Goal: Obtain resource: Download file/media

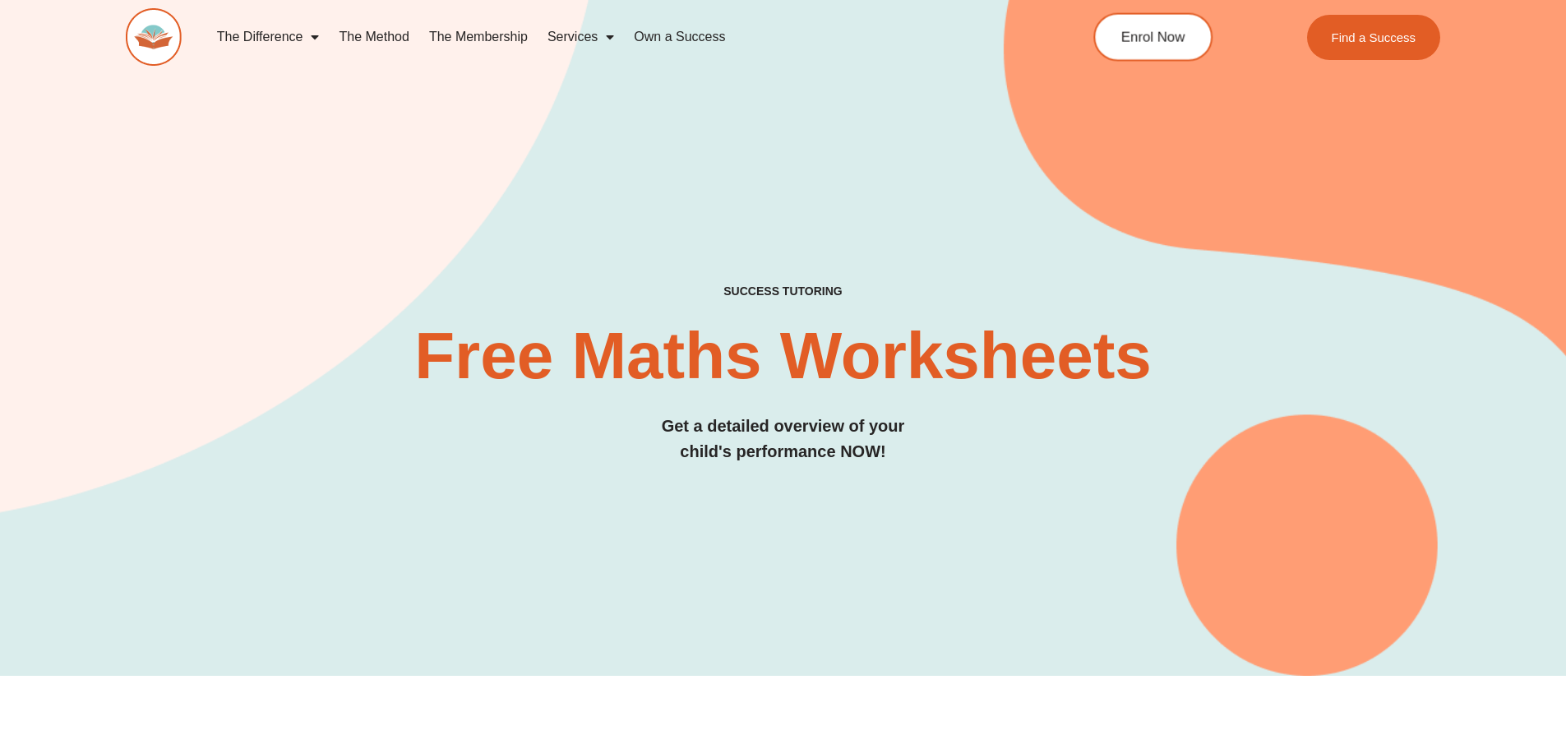
drag, startPoint x: 0, startPoint y: 0, endPoint x: 1217, endPoint y: 27, distance: 1217.2
click at [1042, 396] on div "SUCCESS TUTORING​ Free Maths Worksheets​ Get a detailed overview of your child'…" at bounding box center [784, 374] width 1316 height 180
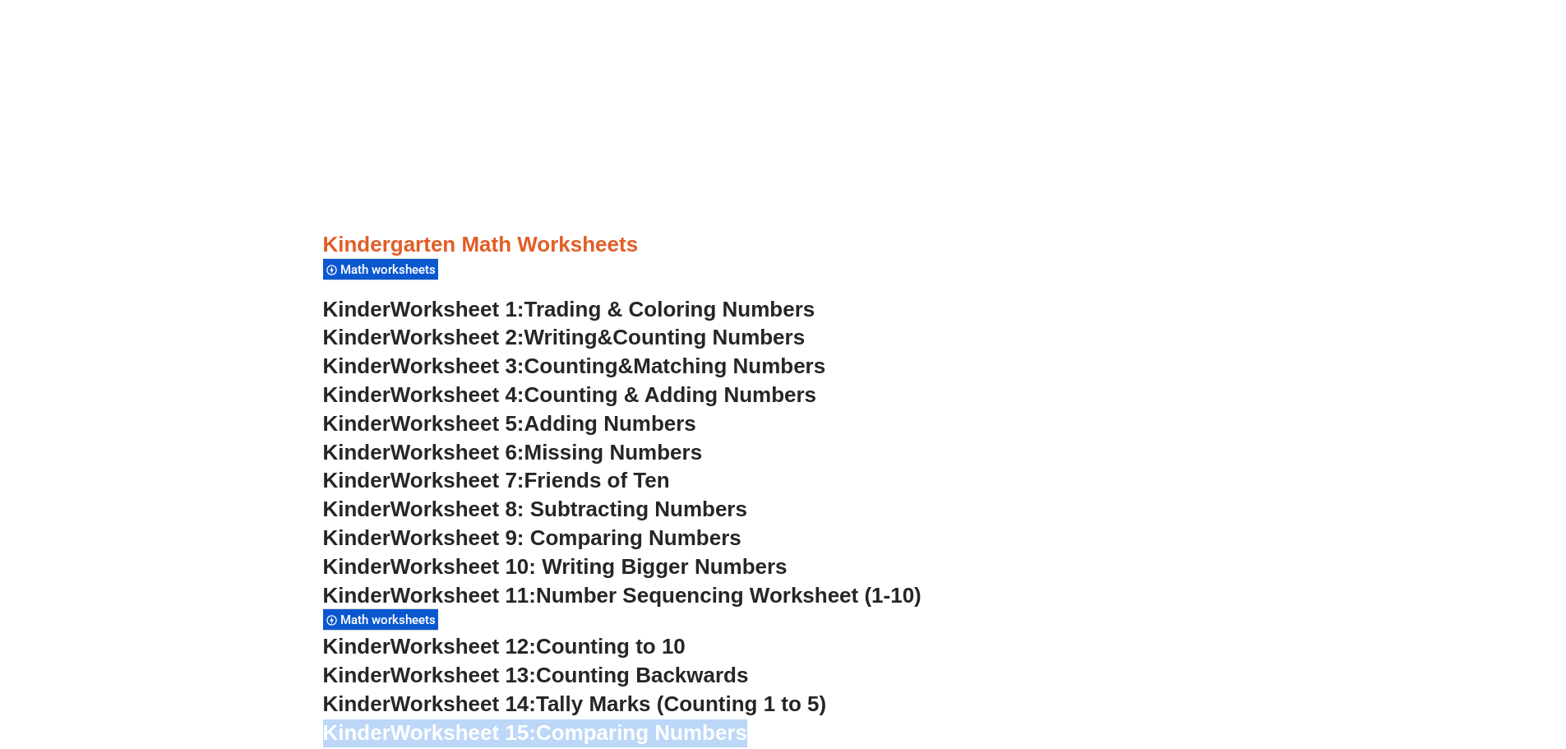
scroll to position [941, 0]
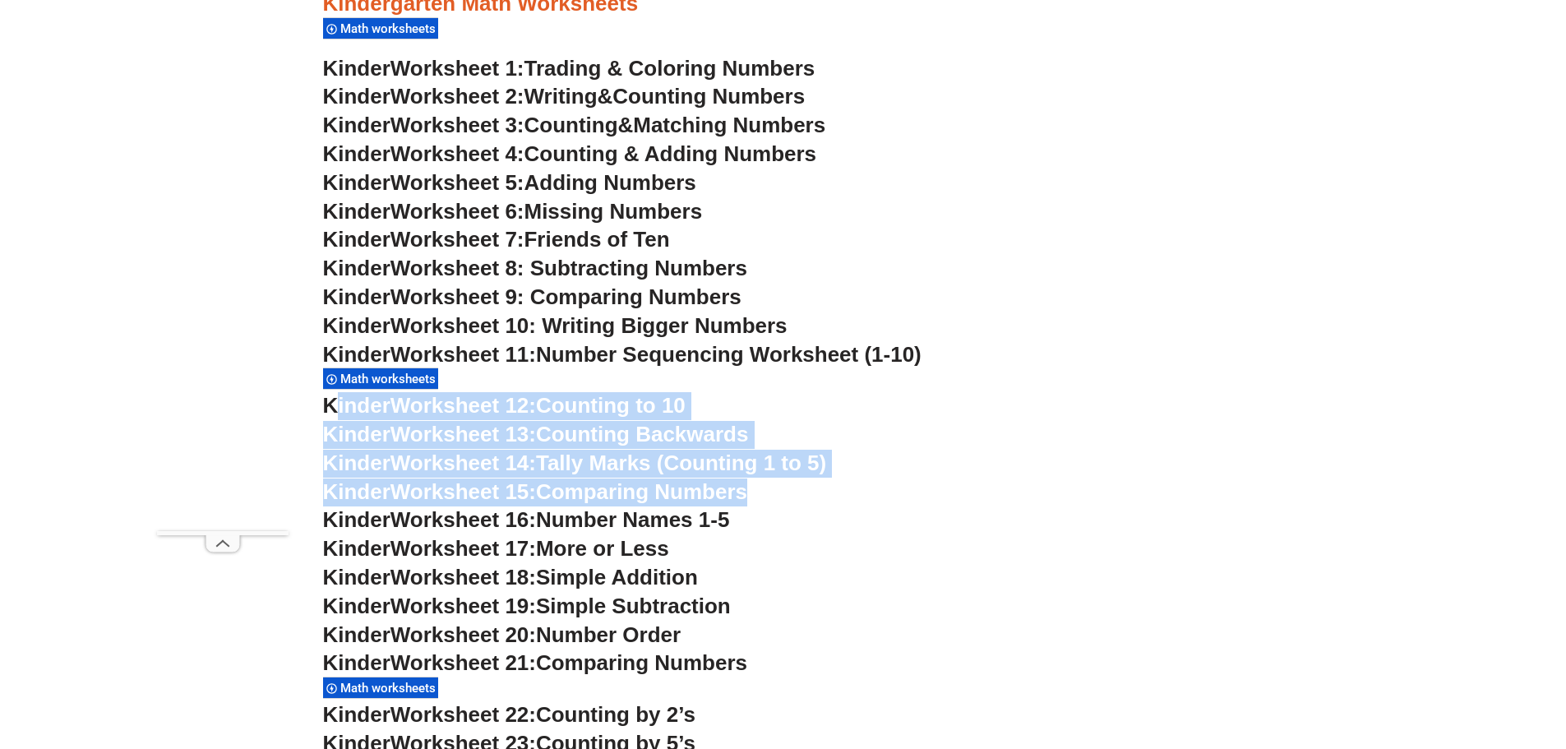
drag, startPoint x: 859, startPoint y: 340, endPoint x: 332, endPoint y: 391, distance: 529.6
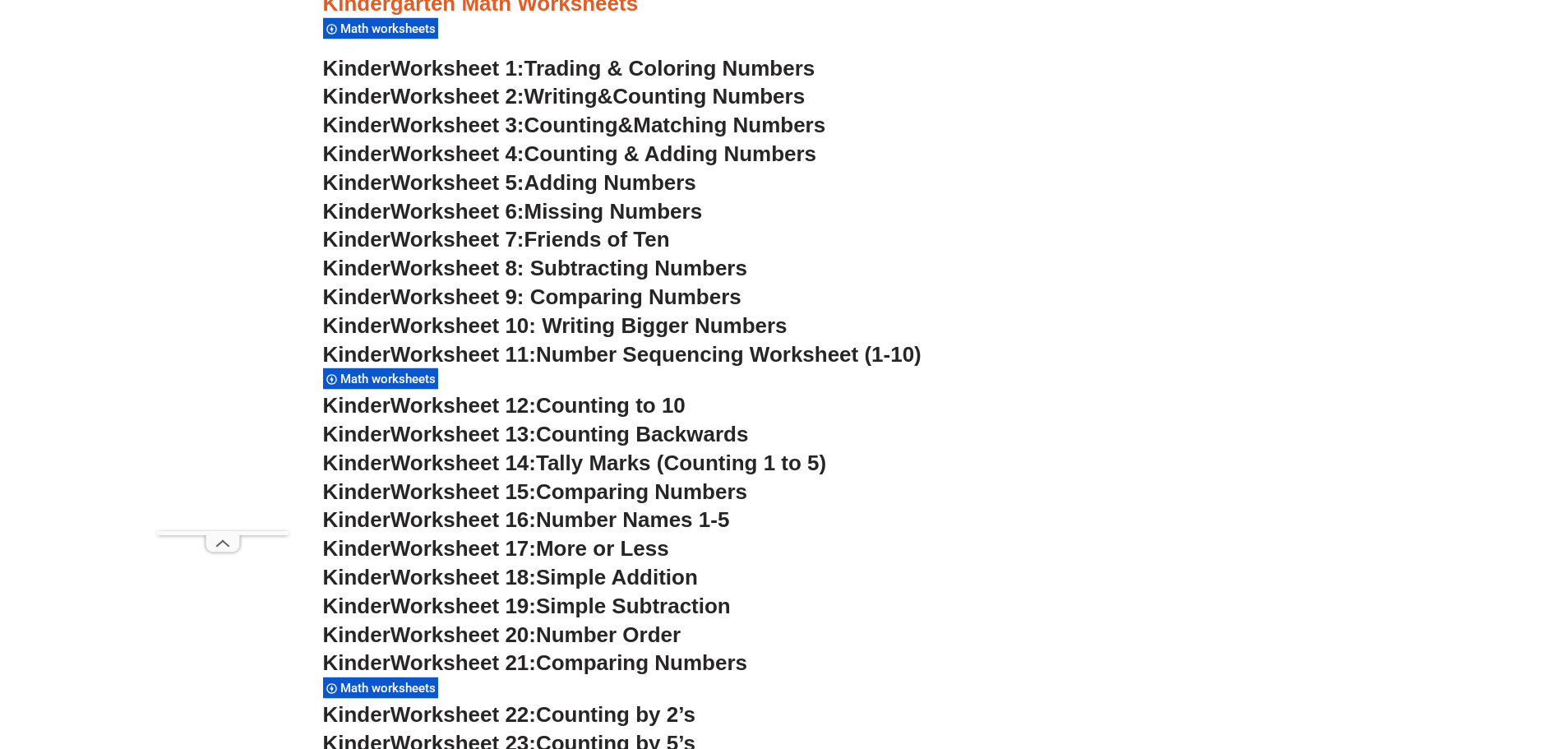
drag, startPoint x: 1150, startPoint y: 312, endPoint x: 745, endPoint y: 419, distance: 419.2
click at [1141, 317] on h3 "Kinder Worksheet 10: Writing Bigger Numbers" at bounding box center [783, 326] width 921 height 28
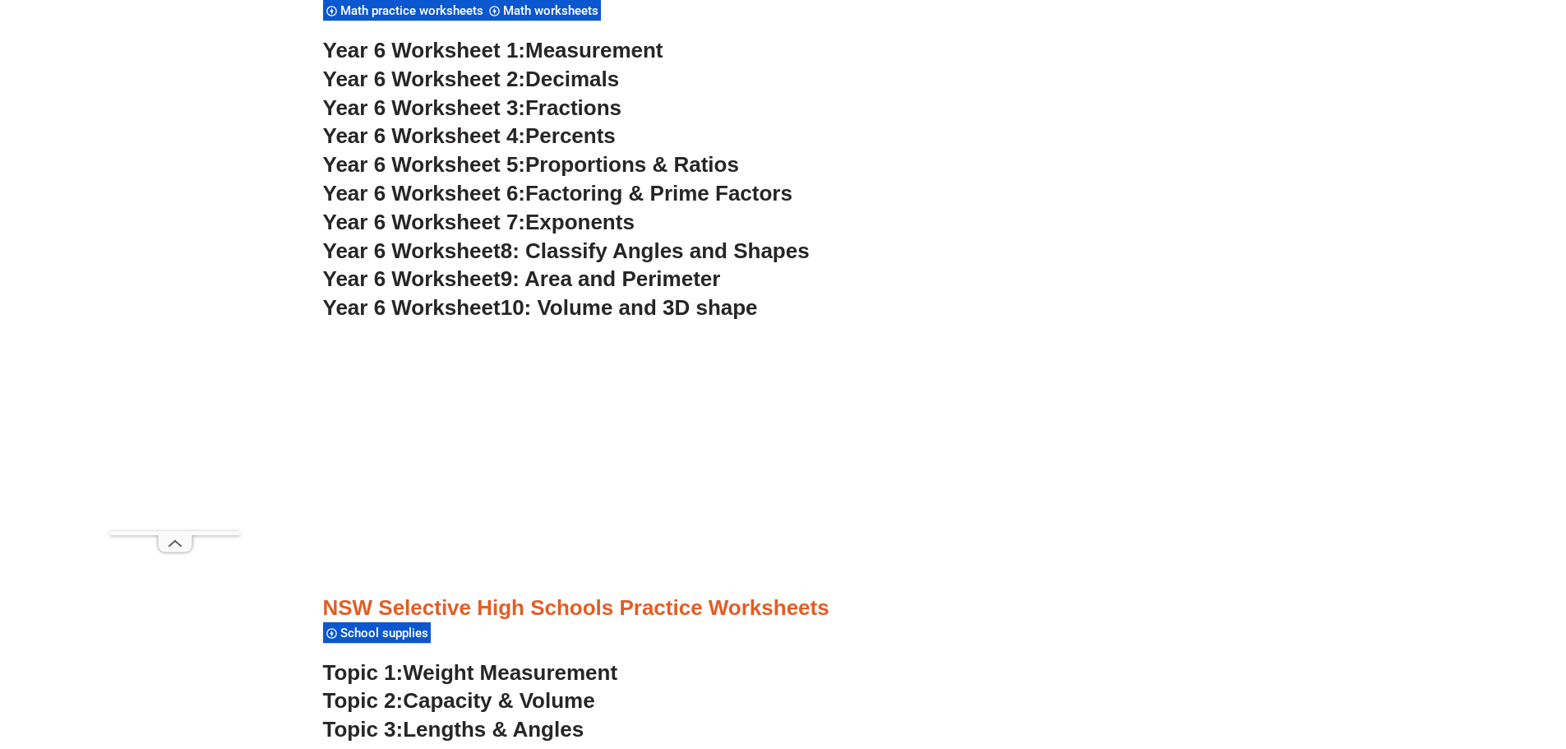
scroll to position [4066, 0]
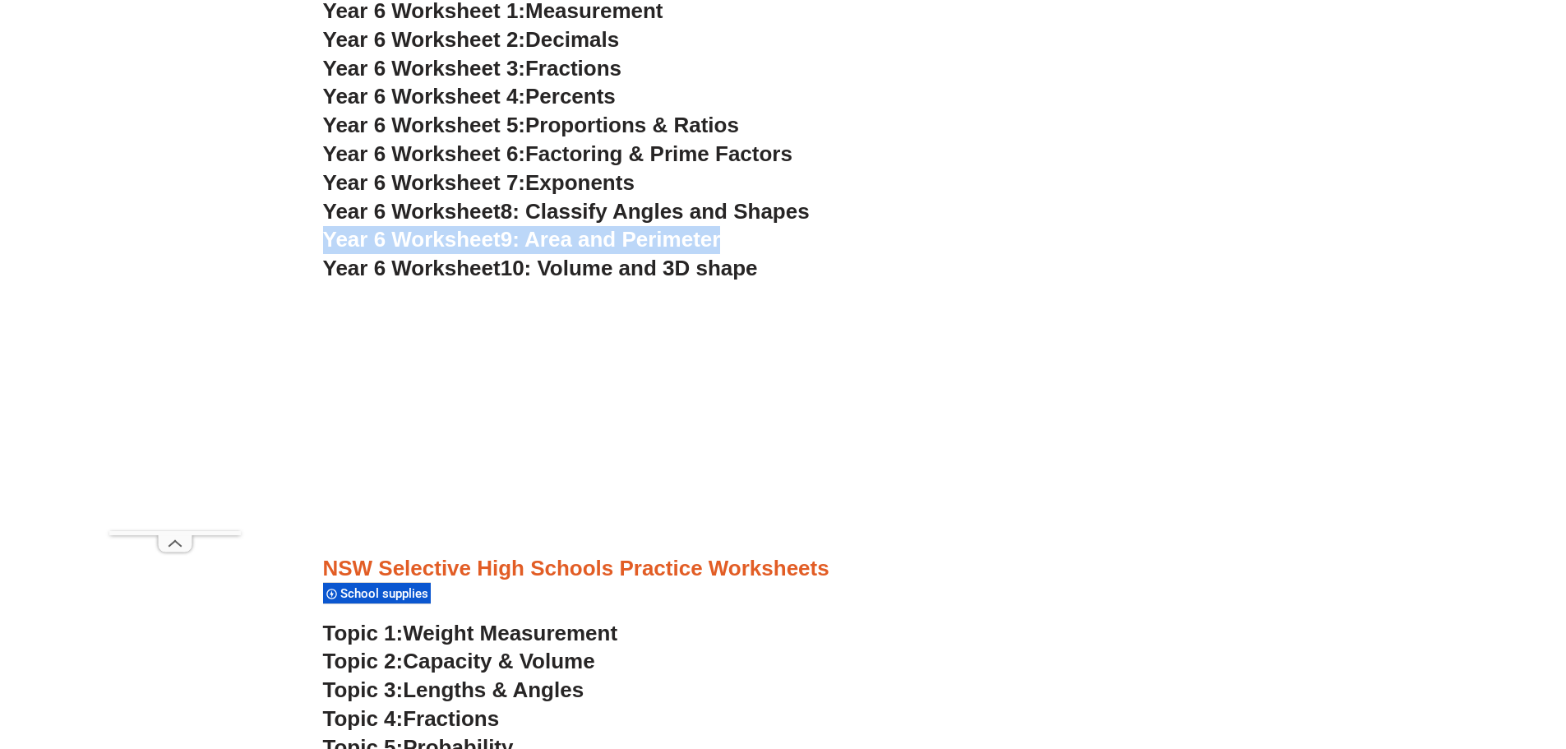
drag, startPoint x: 804, startPoint y: 232, endPoint x: 868, endPoint y: 203, distance: 70.3
click at [876, 201] on h3 "Year 6 Worksheet 8: Classify Angles and Shapes" at bounding box center [783, 212] width 921 height 28
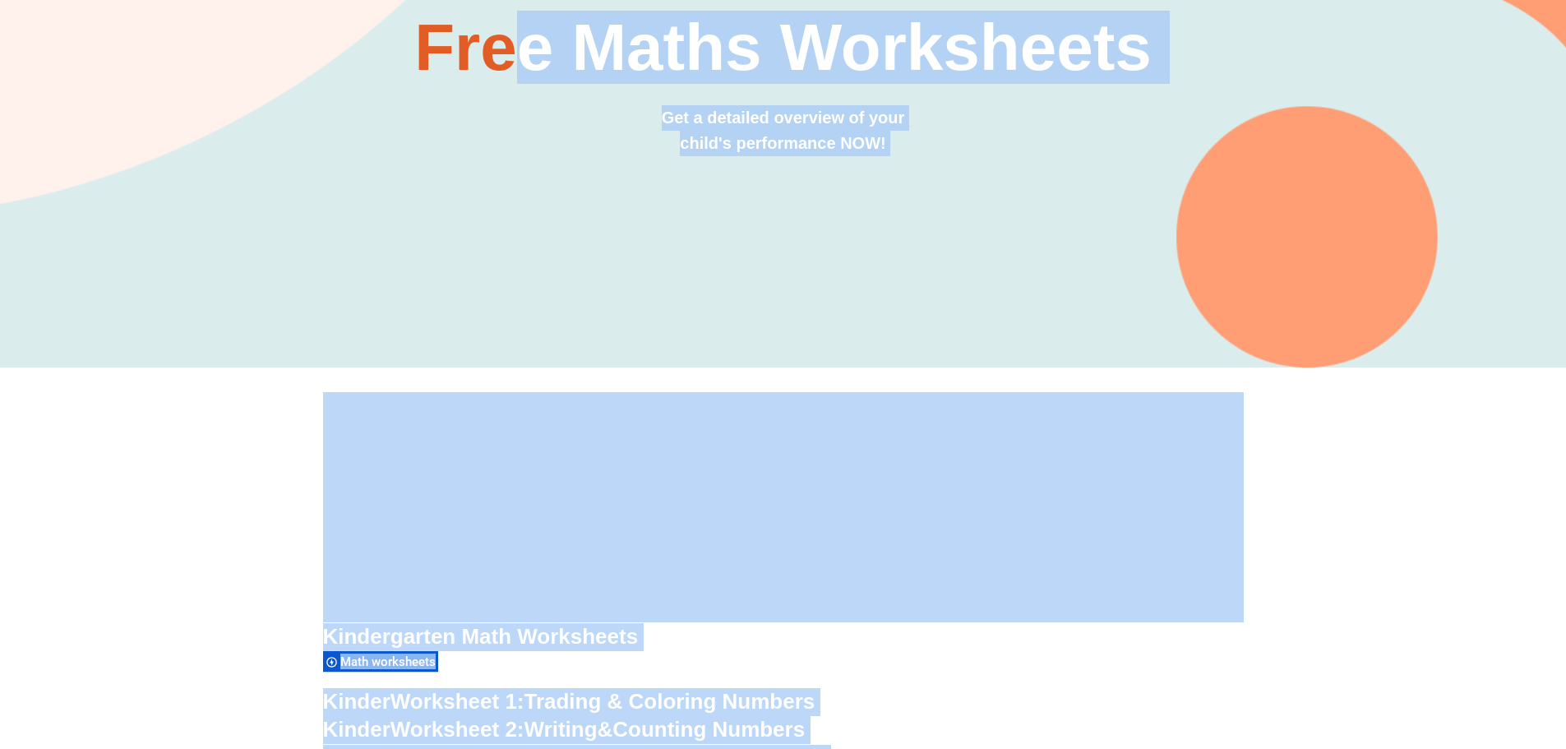
scroll to position [0, 0]
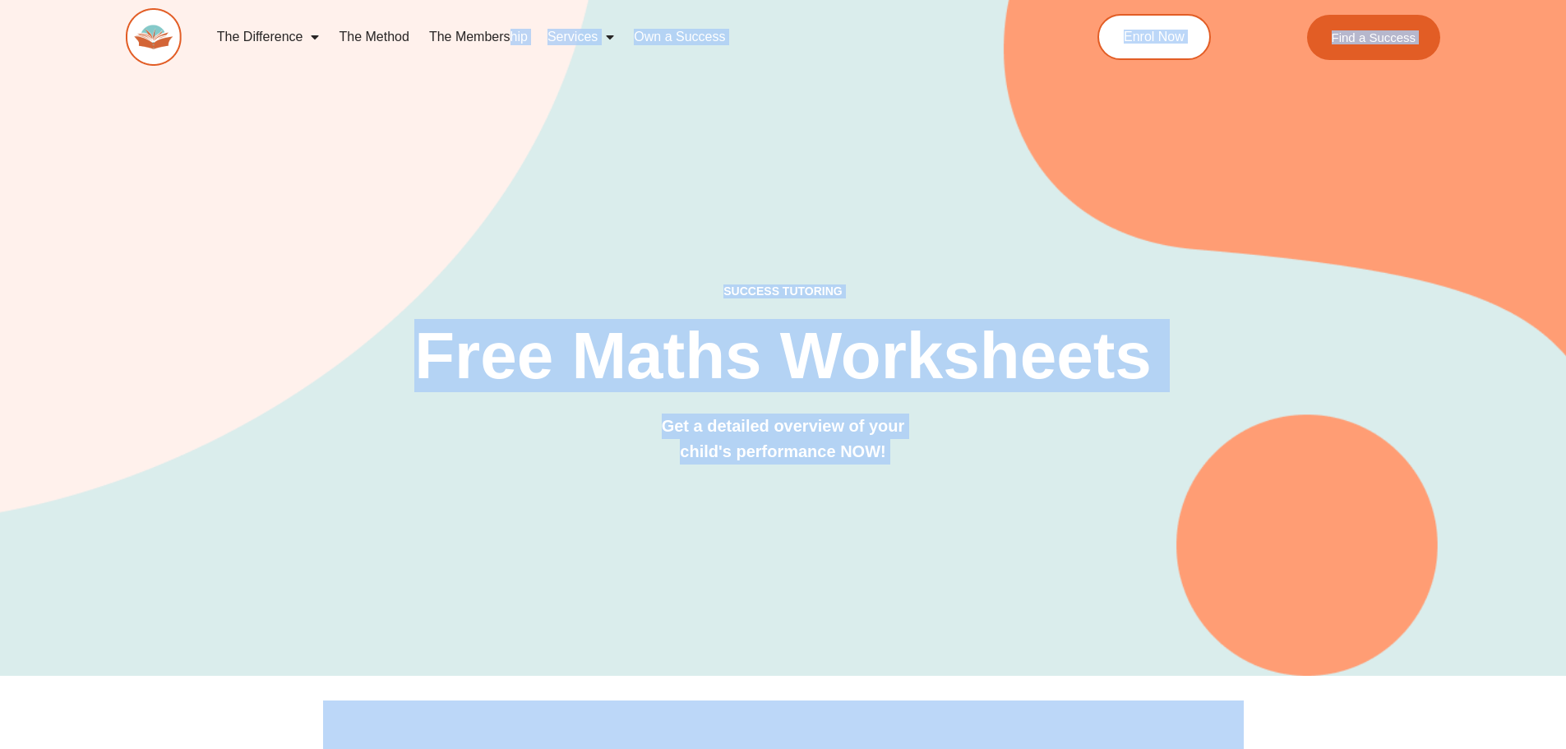
drag, startPoint x: 775, startPoint y: 269, endPoint x: 507, endPoint y: -99, distance: 455.6
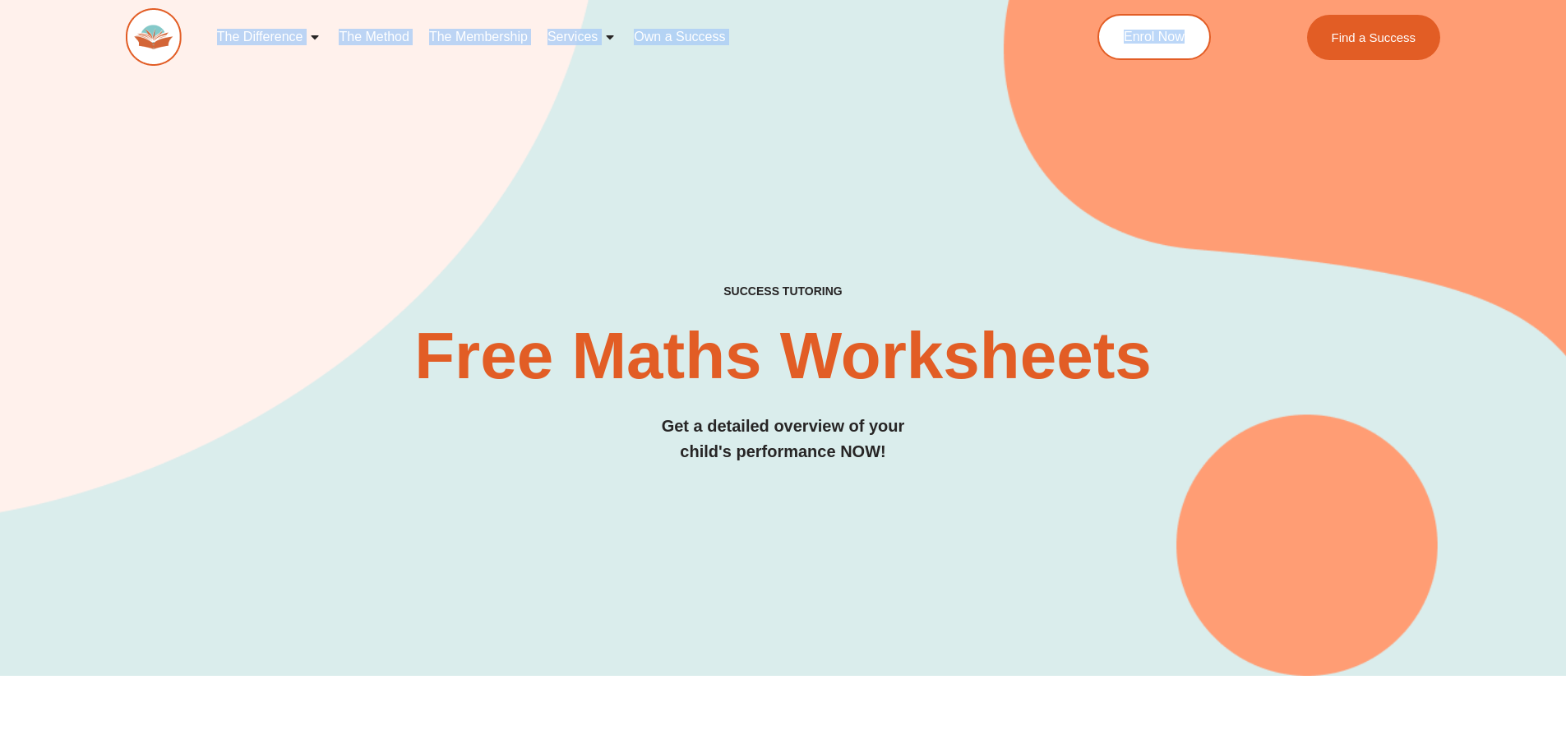
drag, startPoint x: 204, startPoint y: 27, endPoint x: 1044, endPoint y: 4, distance: 840.6
click at [1045, 12] on div "The Difference Personalised Program Inspirational Tutors Motivational Learning …" at bounding box center [784, 47] width 1316 height 95
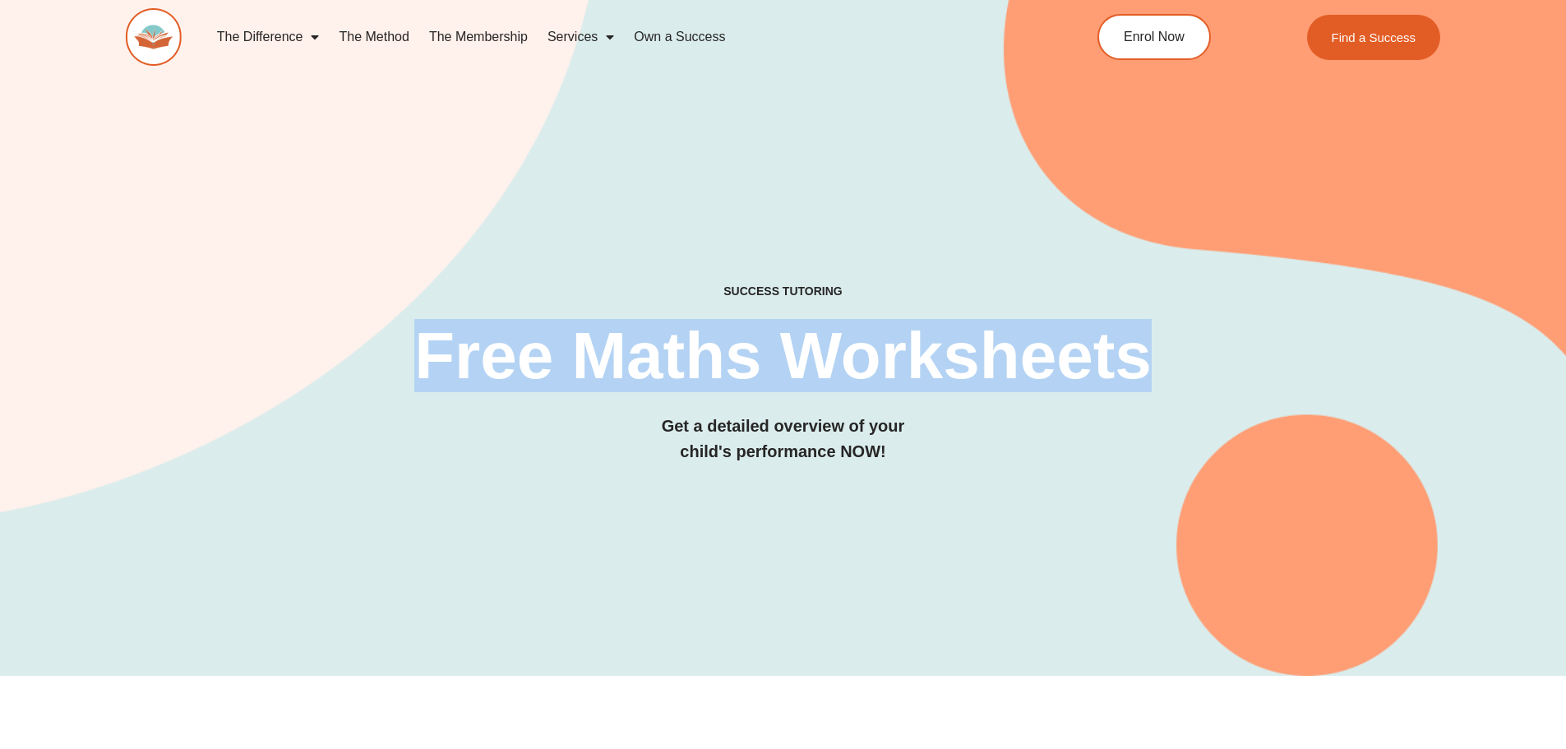
drag, startPoint x: 1227, startPoint y: 331, endPoint x: 1244, endPoint y: 345, distance: 22.2
click at [1244, 345] on div "SUCCESS TUTORING​ Free Maths Worksheets​ Get a detailed overview of your child'…" at bounding box center [784, 374] width 1316 height 180
